Goal: Information Seeking & Learning: Check status

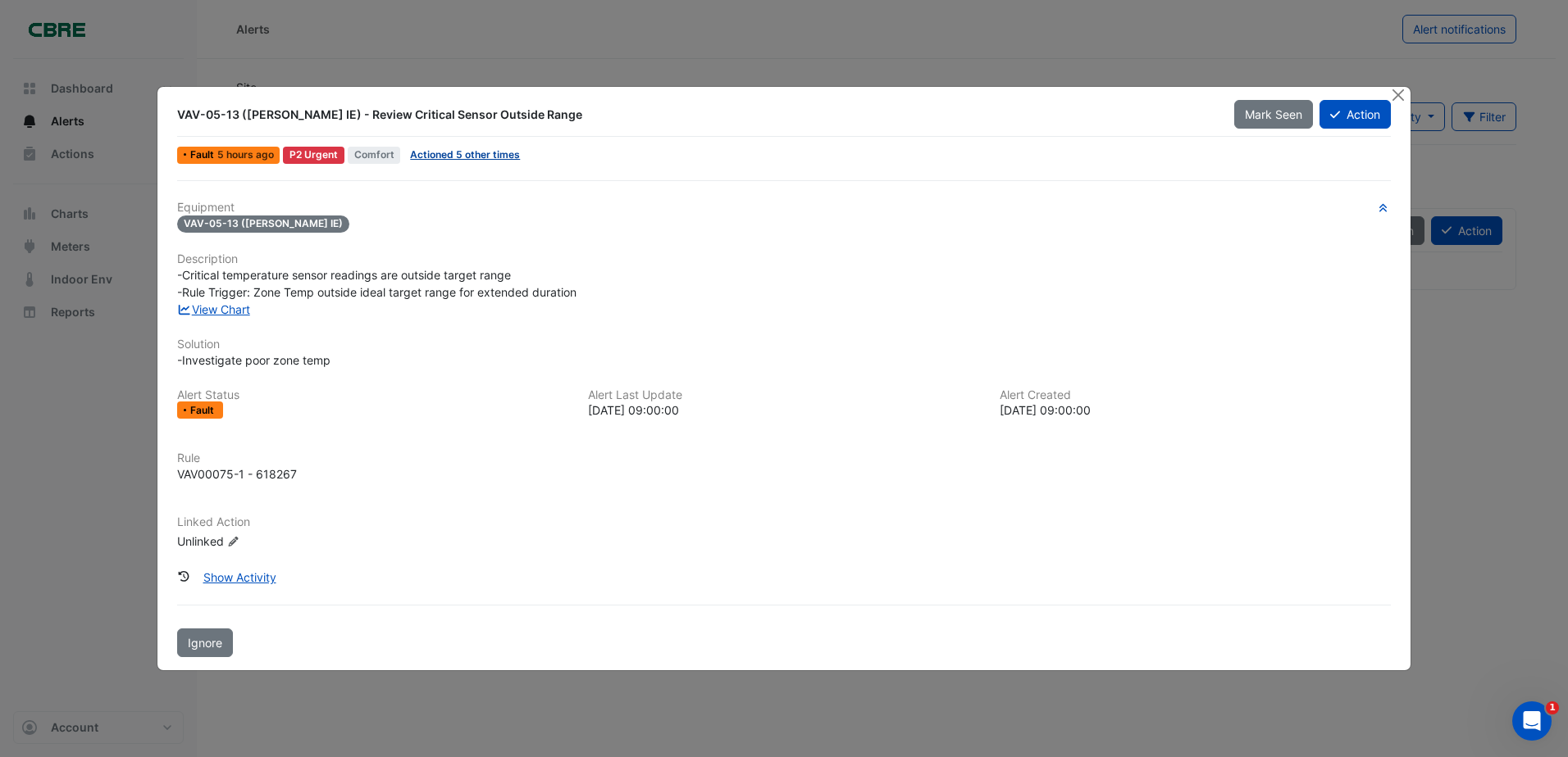
click at [480, 151] on link "Actioned 5 other times" at bounding box center [465, 154] width 110 height 12
click at [1396, 86] on button "Close" at bounding box center [1399, 95] width 18 height 18
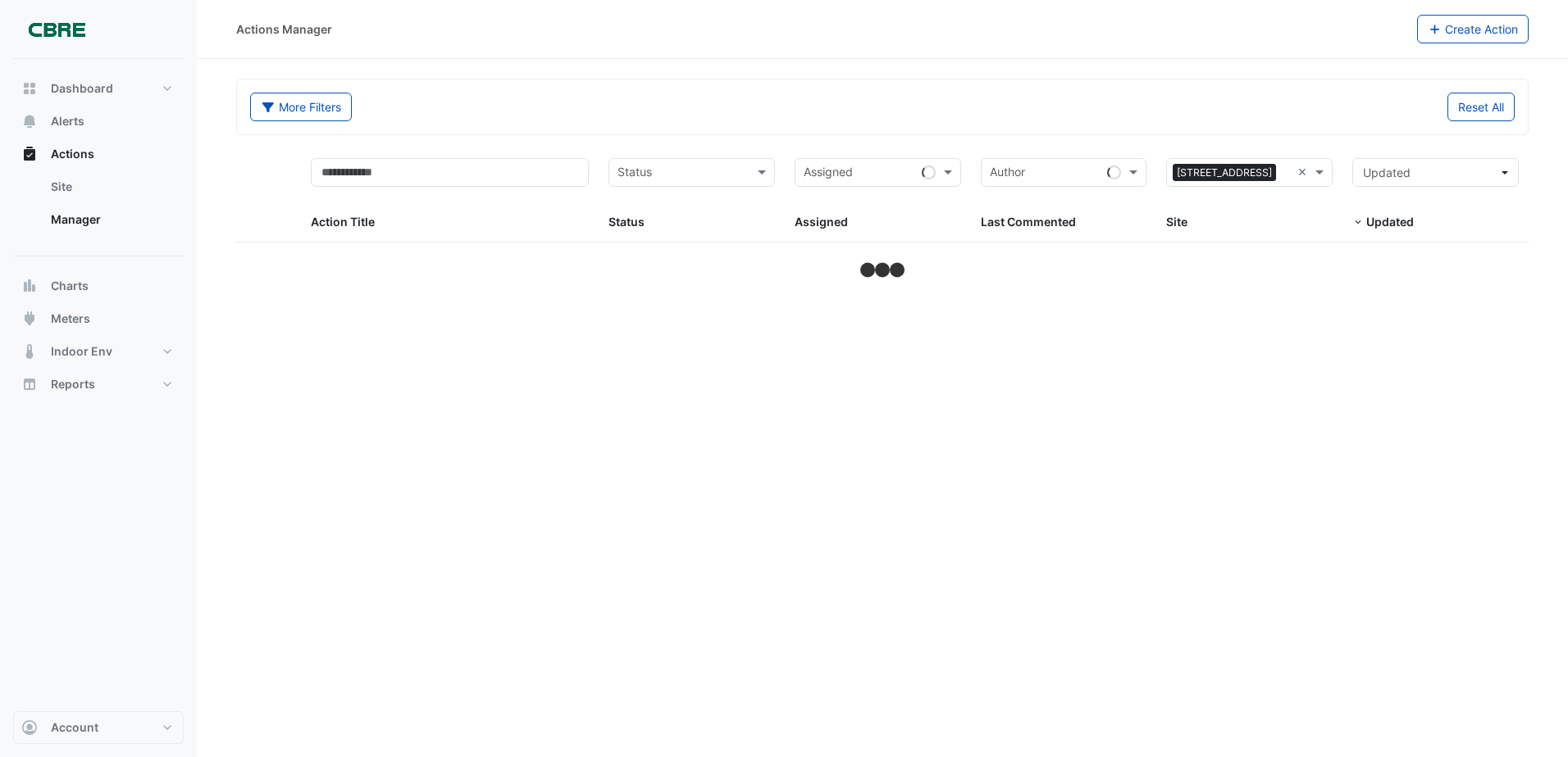
select select "***"
